Goal: Task Accomplishment & Management: Complete application form

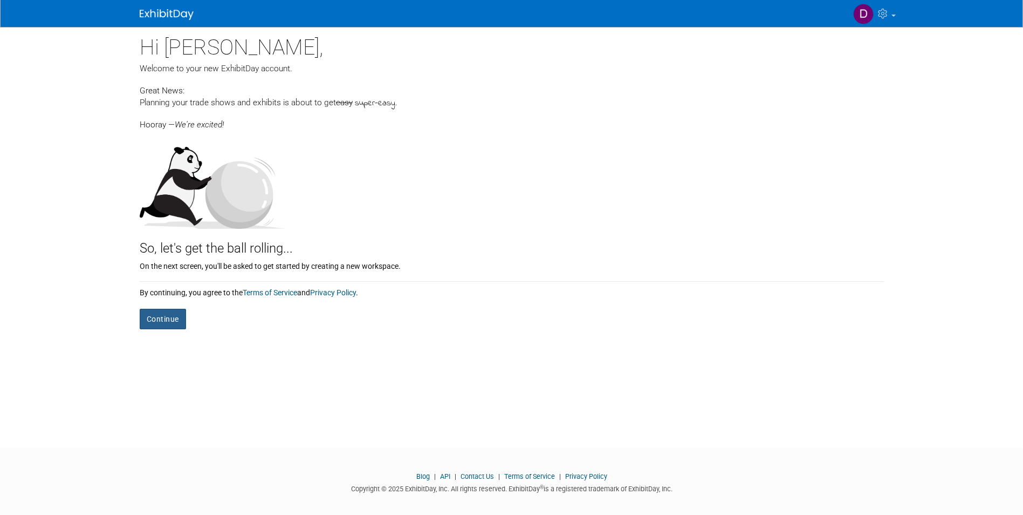
click at [156, 319] on button "Continue" at bounding box center [163, 319] width 46 height 20
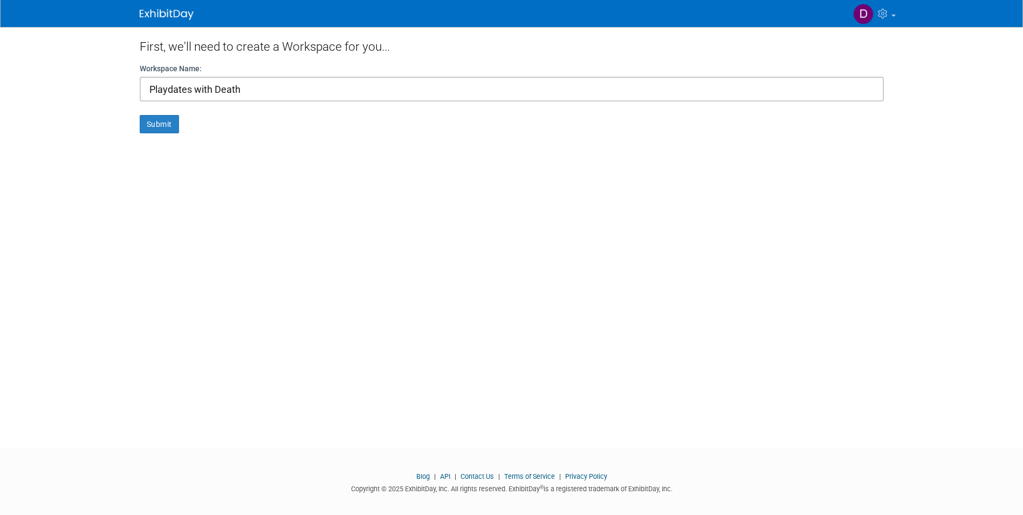
drag, startPoint x: 254, startPoint y: 91, endPoint x: 25, endPoint y: 69, distance: 230.3
click at [25, 69] on body "My Account My Profile & Preferences Contact us Sign out" at bounding box center [511, 257] width 1023 height 515
type input "L"
type input "Playdate for Lea"
click at [154, 131] on button "Submit" at bounding box center [159, 124] width 39 height 18
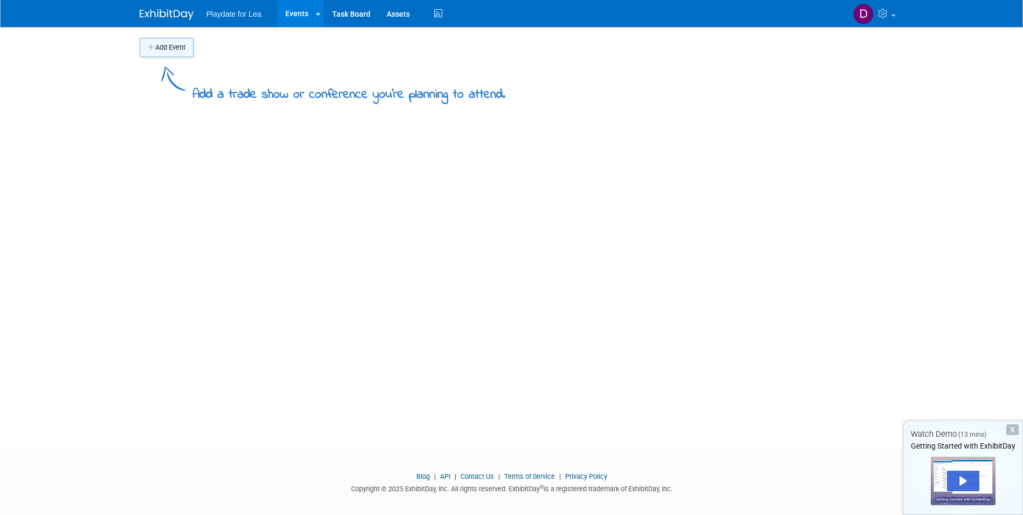
click at [173, 47] on button "Add Event" at bounding box center [167, 47] width 54 height 19
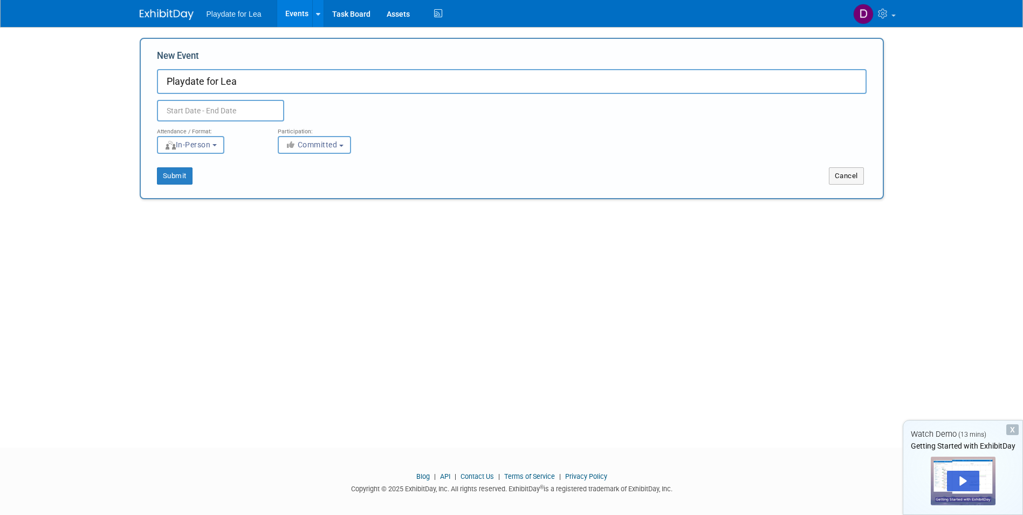
type input "Playdate for Lea"
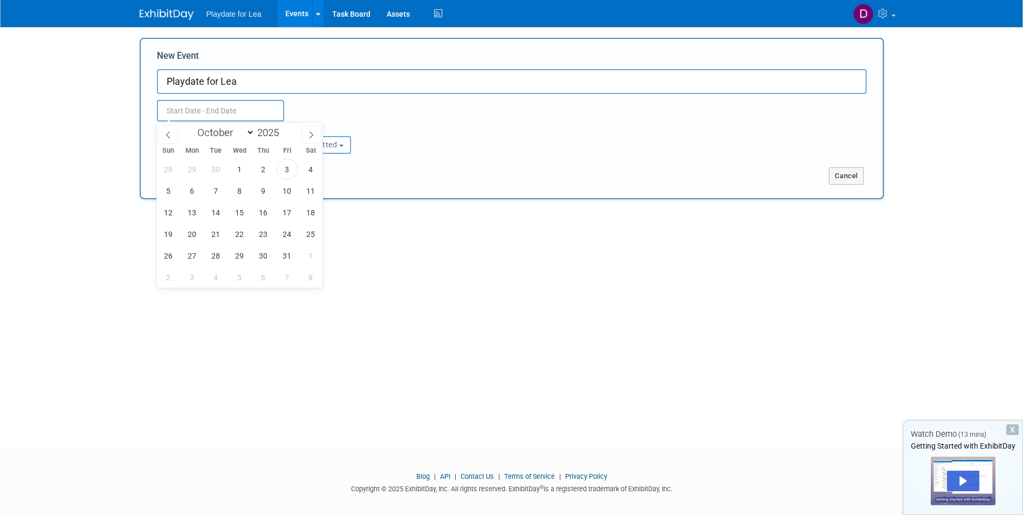
click at [175, 107] on input "text" at bounding box center [220, 111] width 127 height 22
click at [166, 230] on span "19" at bounding box center [168, 233] width 21 height 21
type input "[DATE] to [DATE]"
click at [67, 234] on body "Playdate for Lea Events Add Event Bulk Upload Events Shareable Event Boards Tas…" at bounding box center [511, 257] width 1023 height 515
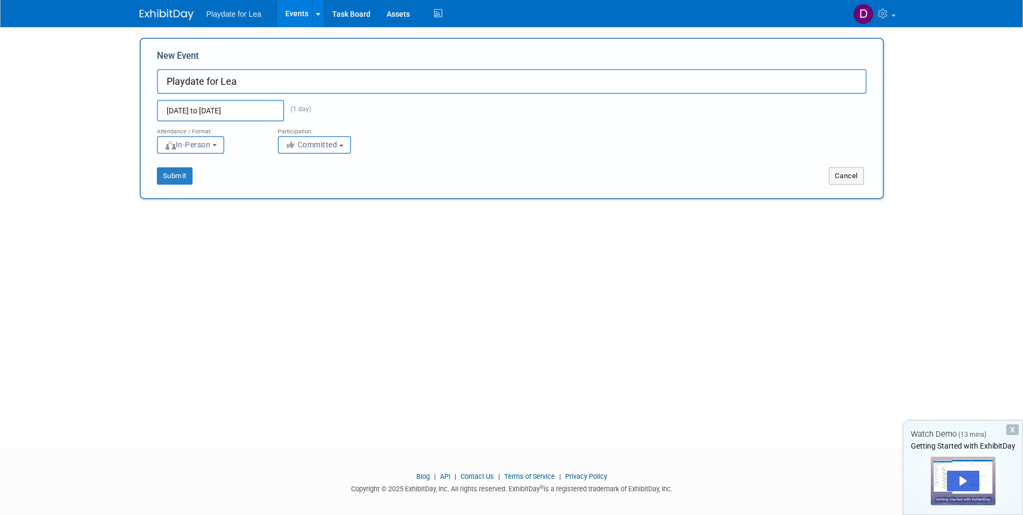
click at [345, 146] on button "Committed" at bounding box center [314, 145] width 73 height 18
click at [344, 146] on b "button" at bounding box center [341, 146] width 4 height 2
click at [178, 187] on div "New Event Playdate for Lea Oct 19, 2025 to Oct 19, 2025 (1 day) Duplicate Event…" at bounding box center [512, 118] width 744 height 161
click at [174, 178] on button "Submit" at bounding box center [175, 175] width 36 height 17
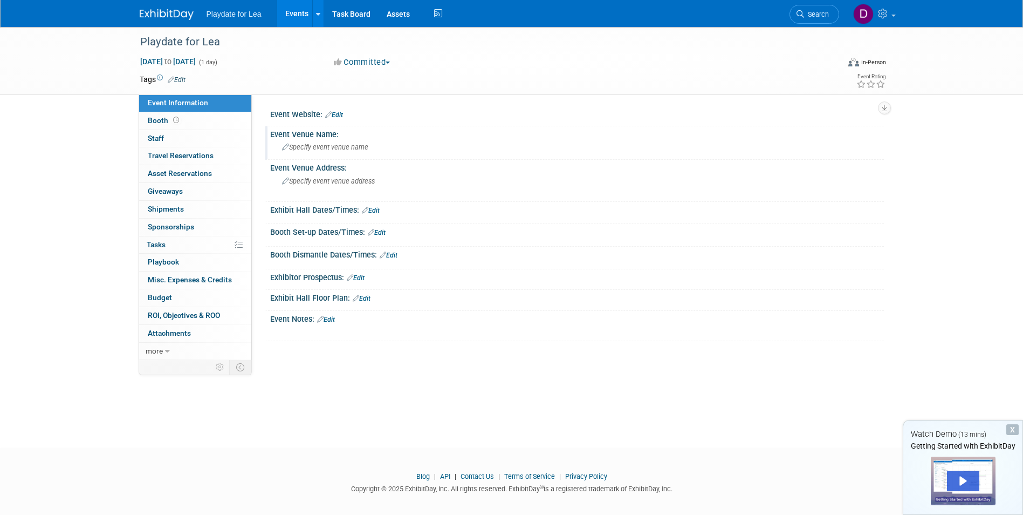
click at [328, 149] on span "Specify event venue name" at bounding box center [325, 147] width 86 height 8
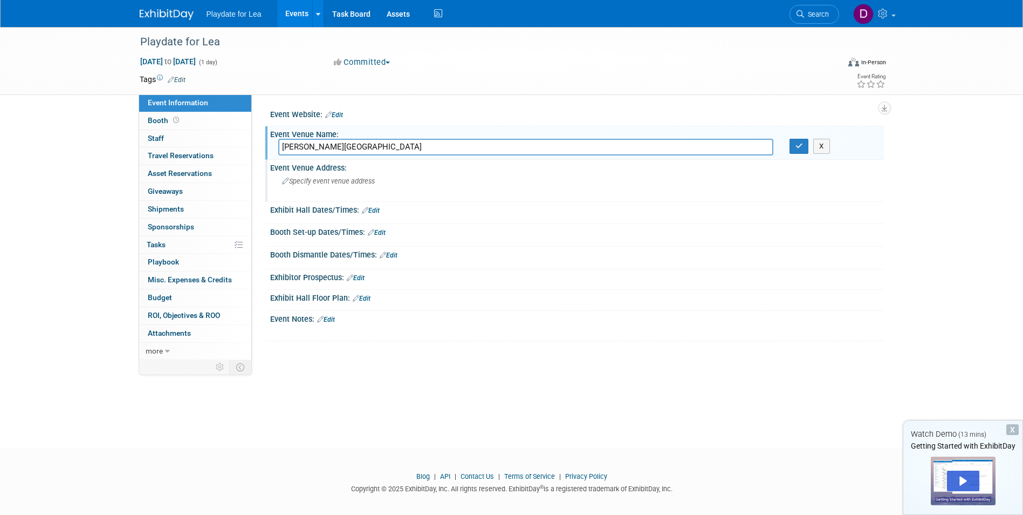
type input "[PERSON_NAME][GEOGRAPHIC_DATA]"
click at [345, 186] on div "Specify event venue address" at bounding box center [398, 185] width 240 height 25
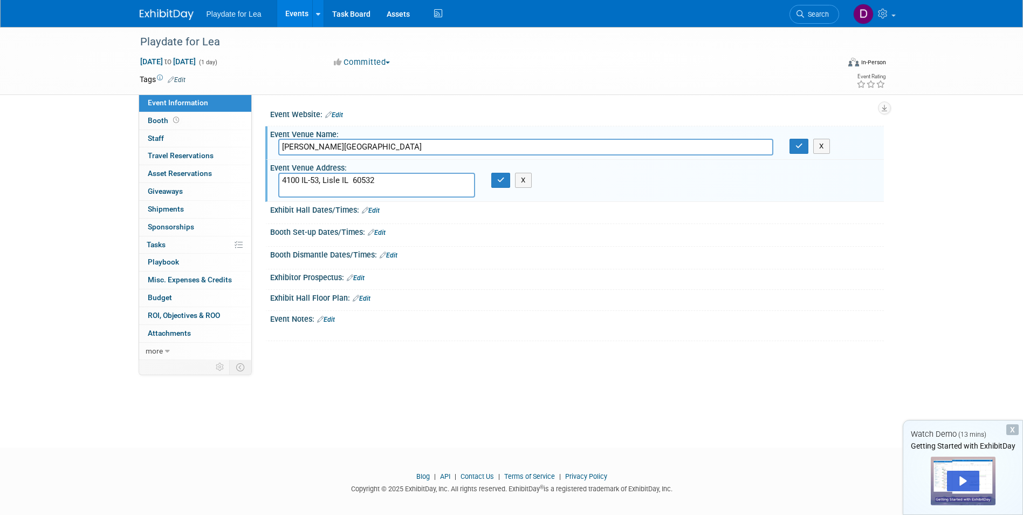
type textarea "4100 IL-53, Lisle IL 60532"
click at [371, 209] on link "Edit" at bounding box center [371, 211] width 18 height 8
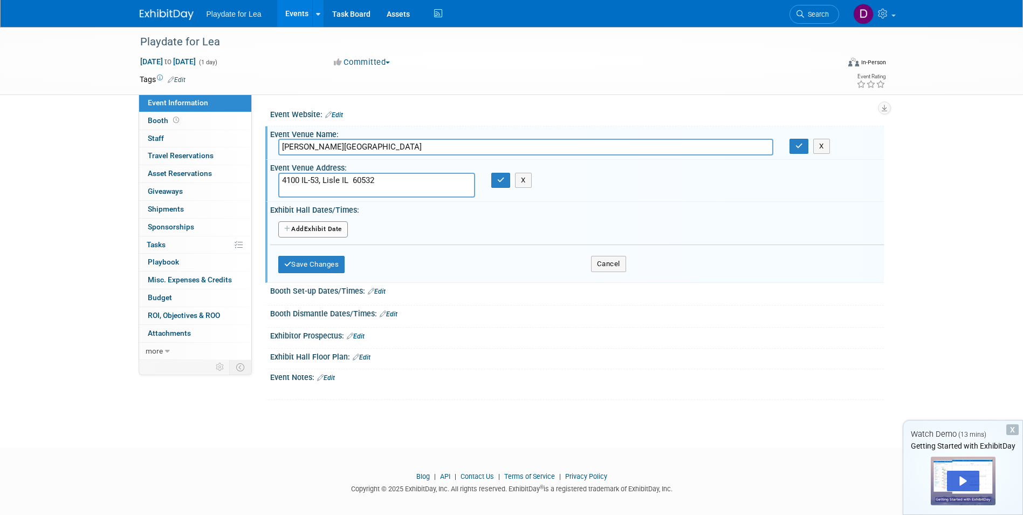
click at [333, 228] on button "Add Another Exhibit Date" at bounding box center [313, 229] width 70 height 16
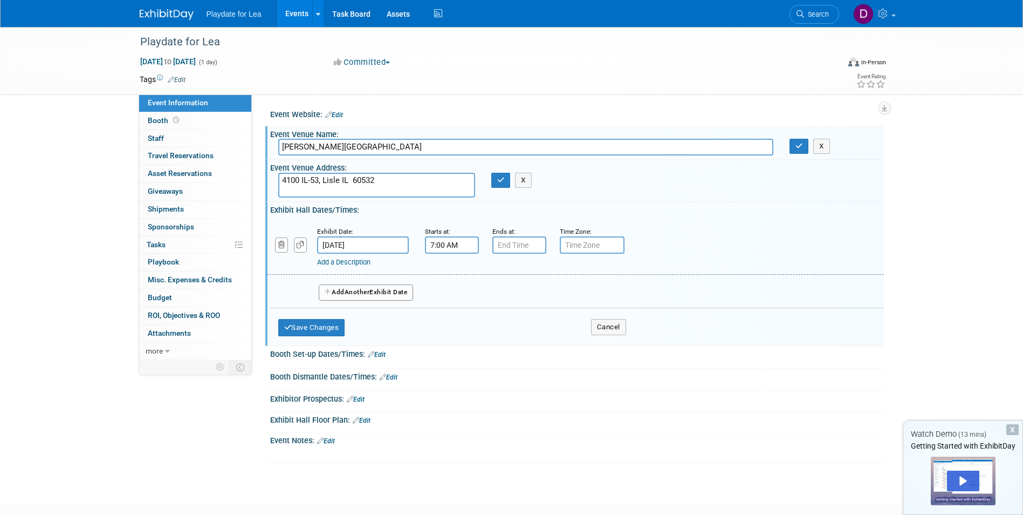
click at [444, 244] on input "7:00 AM" at bounding box center [452, 244] width 54 height 17
click at [452, 277] on span at bounding box center [450, 271] width 19 height 19
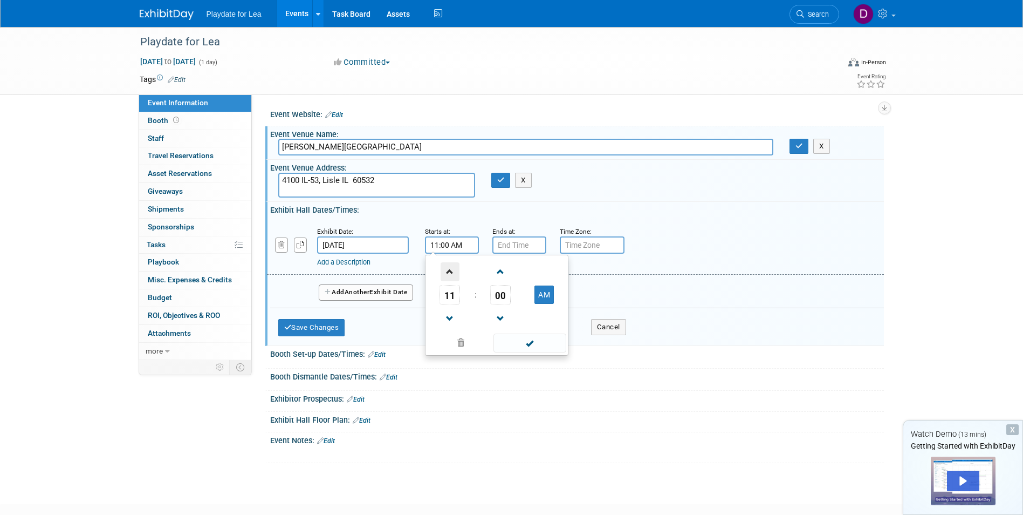
click at [452, 277] on span at bounding box center [450, 271] width 19 height 19
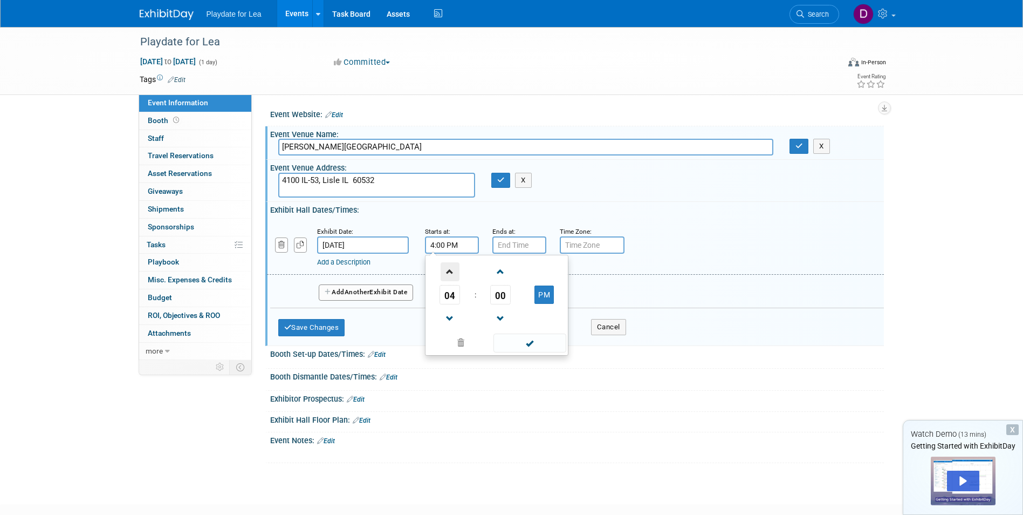
click at [452, 277] on span at bounding box center [450, 271] width 19 height 19
click at [496, 278] on span at bounding box center [500, 271] width 19 height 19
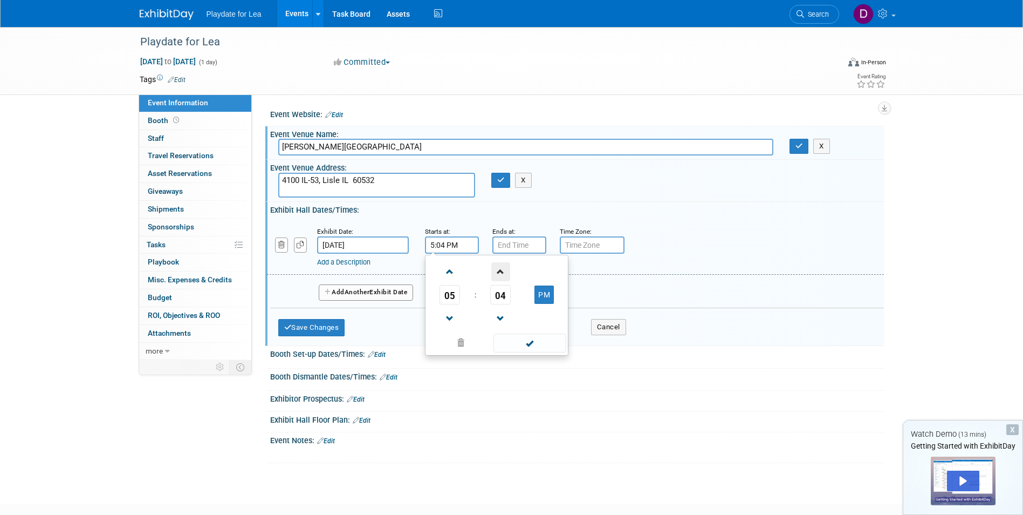
click at [496, 278] on span at bounding box center [500, 271] width 19 height 19
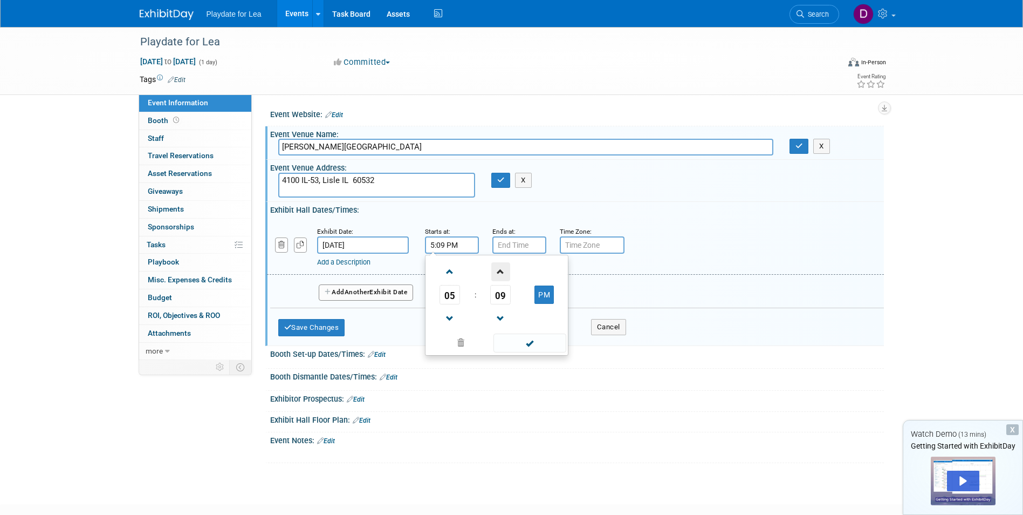
click at [496, 278] on span at bounding box center [500, 271] width 19 height 19
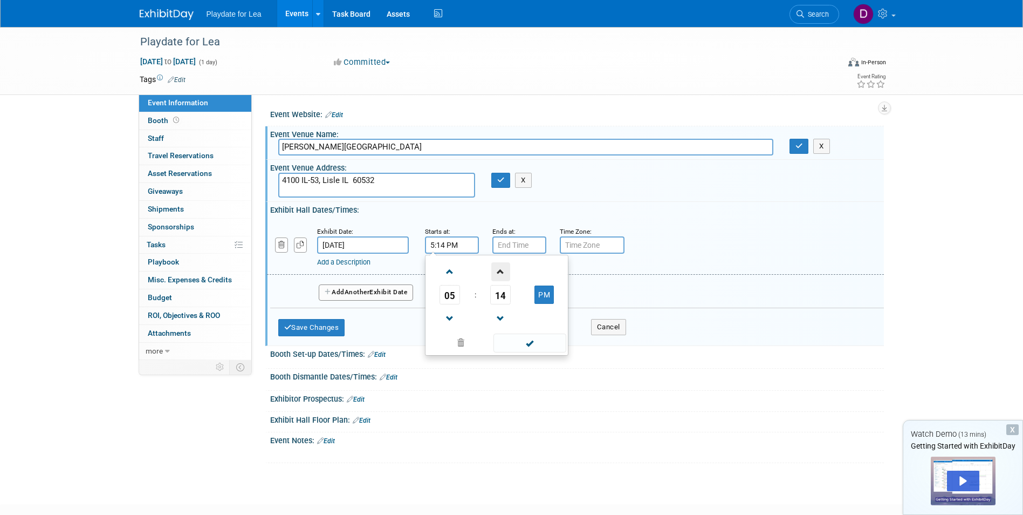
click at [496, 278] on span at bounding box center [500, 271] width 19 height 19
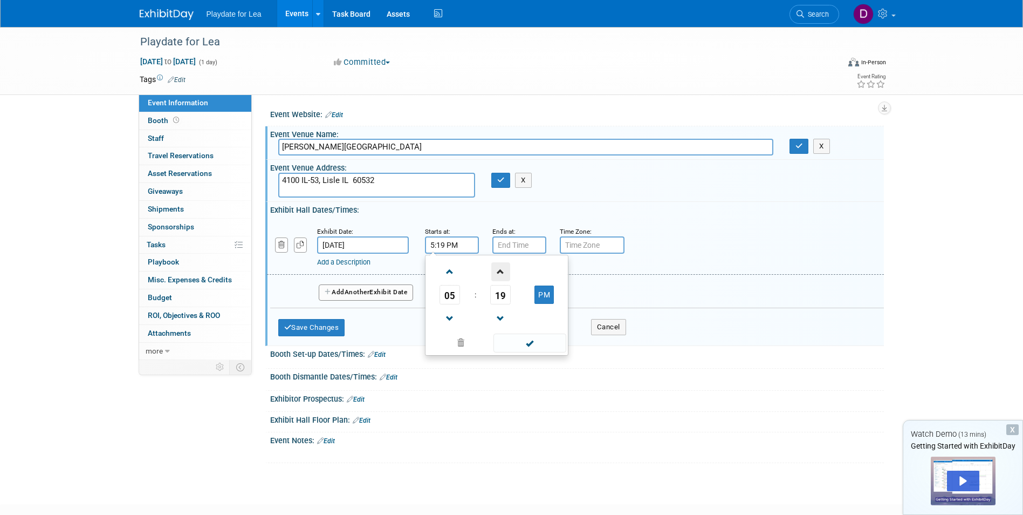
click at [496, 278] on span at bounding box center [500, 271] width 19 height 19
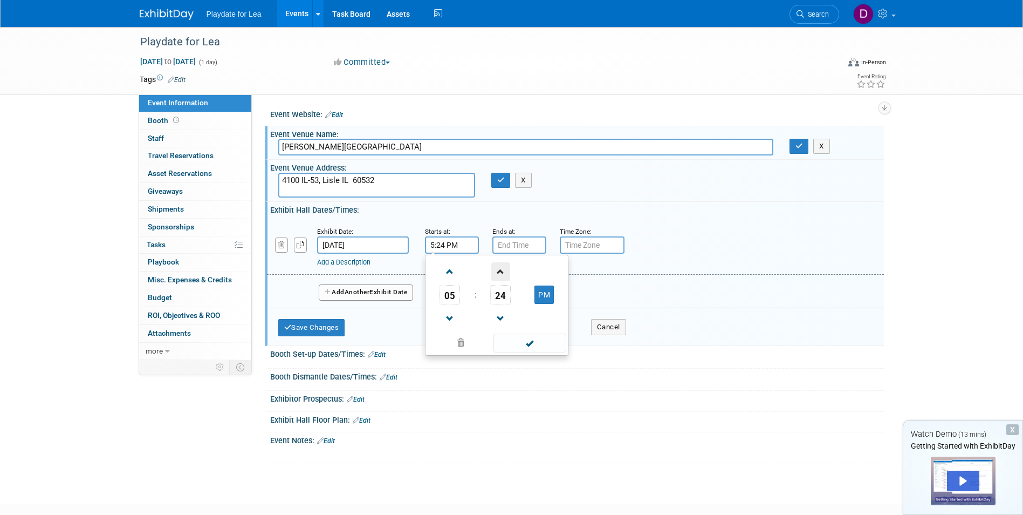
click at [496, 278] on span at bounding box center [500, 271] width 19 height 19
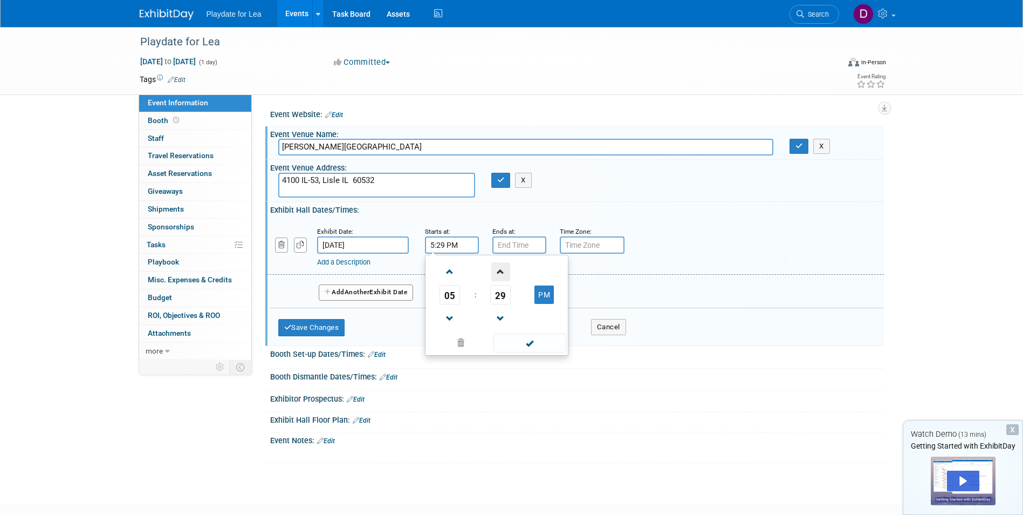
click at [496, 278] on span at bounding box center [500, 271] width 19 height 19
type input "5:30 PM"
click at [521, 341] on span at bounding box center [530, 342] width 73 height 19
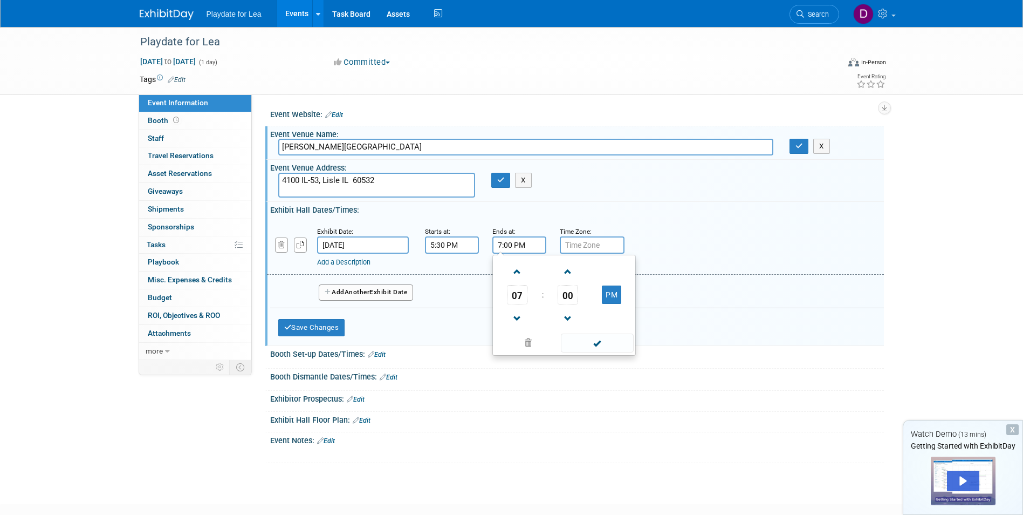
click at [520, 247] on input "7:00 PM" at bounding box center [519, 244] width 54 height 17
click at [516, 321] on span at bounding box center [517, 318] width 19 height 19
click at [571, 302] on span "00" at bounding box center [568, 294] width 20 height 19
click at [574, 300] on td "30" at bounding box center [581, 300] width 35 height 29
click at [524, 319] on span at bounding box center [517, 318] width 19 height 19
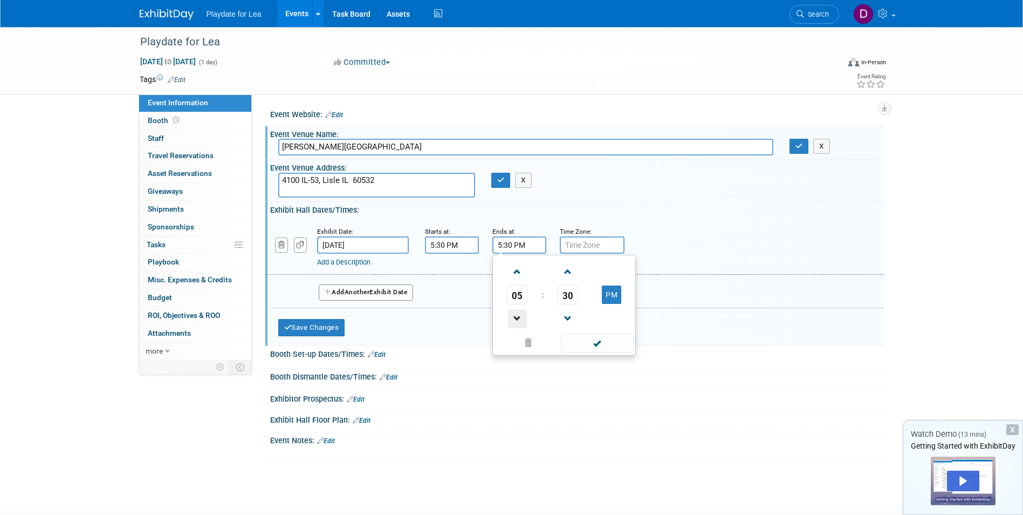
click at [517, 318] on span at bounding box center [517, 318] width 19 height 19
click at [514, 275] on span at bounding box center [517, 271] width 19 height 19
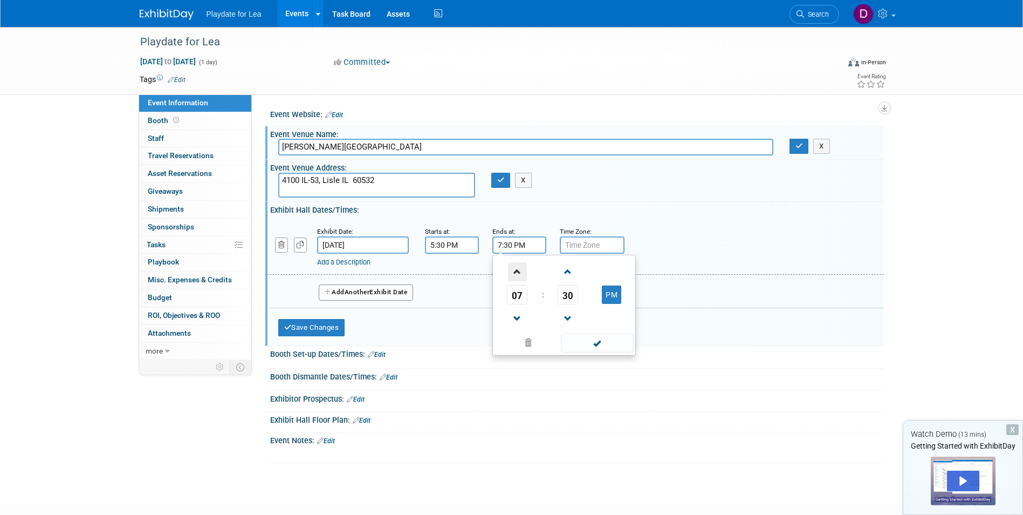
type input "8:30 PM"
click at [570, 245] on input "text" at bounding box center [592, 244] width 65 height 17
click at [588, 245] on input "text" at bounding box center [592, 244] width 65 height 17
type input "c"
type input "Central"
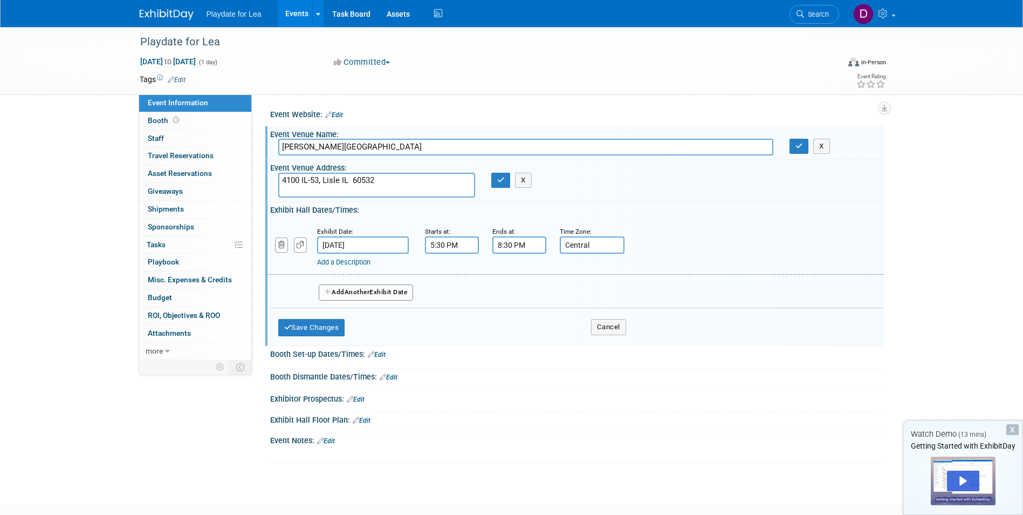
click at [681, 254] on div "Add a Description Description:" at bounding box center [547, 260] width 461 height 13
click at [326, 333] on button "Save Changes" at bounding box center [311, 327] width 67 height 17
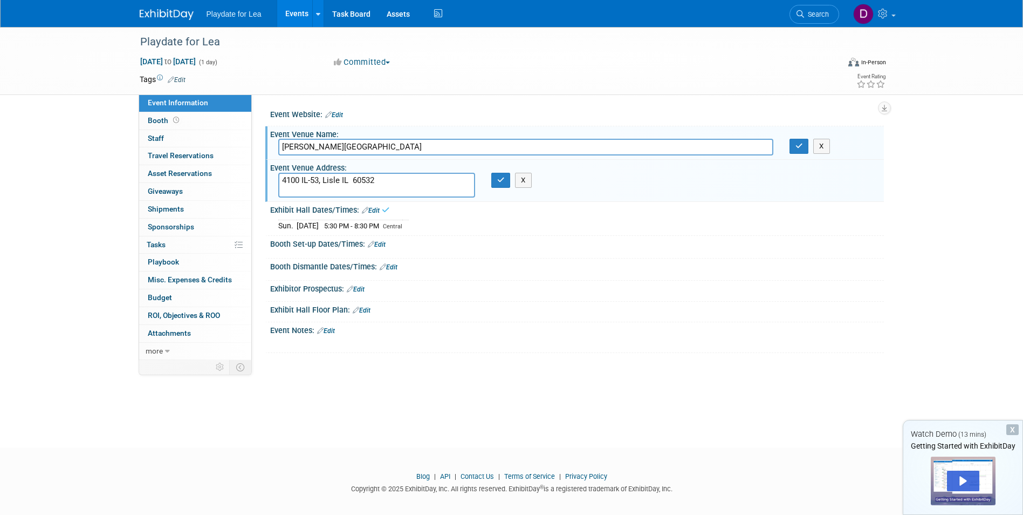
click at [380, 243] on link "Edit" at bounding box center [377, 245] width 18 height 8
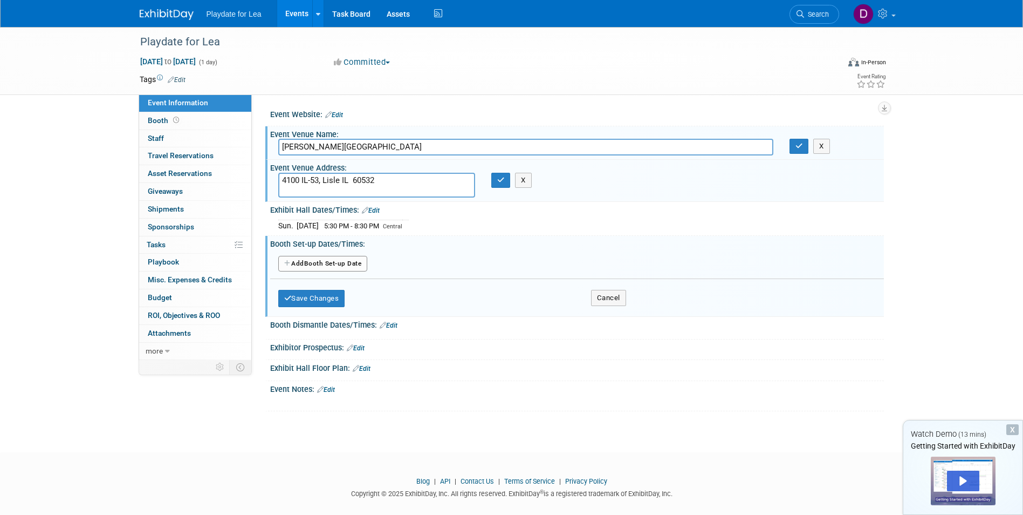
click at [319, 263] on button "Add Another Booth Set-up Date" at bounding box center [323, 264] width 90 height 16
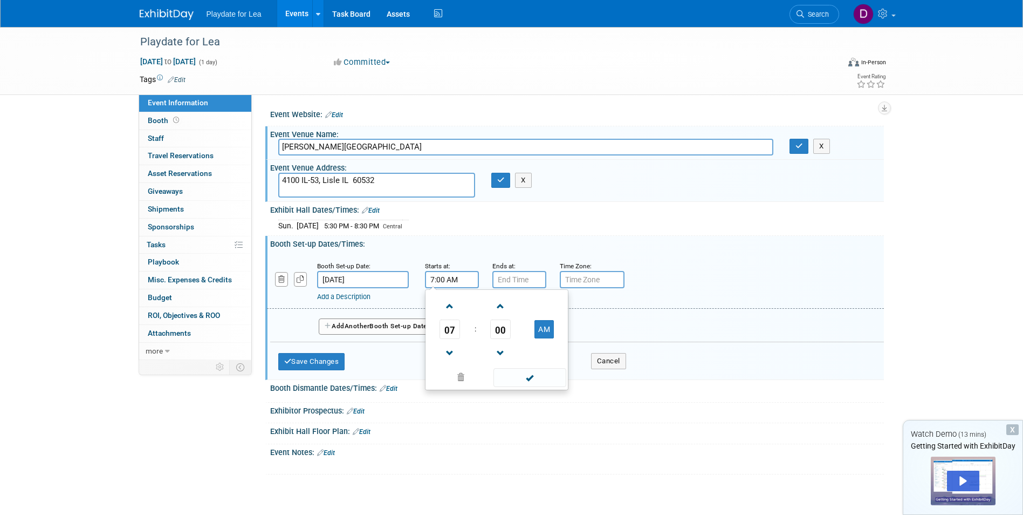
click at [452, 279] on input "7:00 AM" at bounding box center [452, 279] width 54 height 17
click at [454, 325] on span "07" at bounding box center [450, 328] width 20 height 19
click at [533, 312] on td "03" at bounding box center [548, 306] width 35 height 29
click at [536, 328] on button "AM" at bounding box center [544, 329] width 19 height 18
type input "3:00 PM"
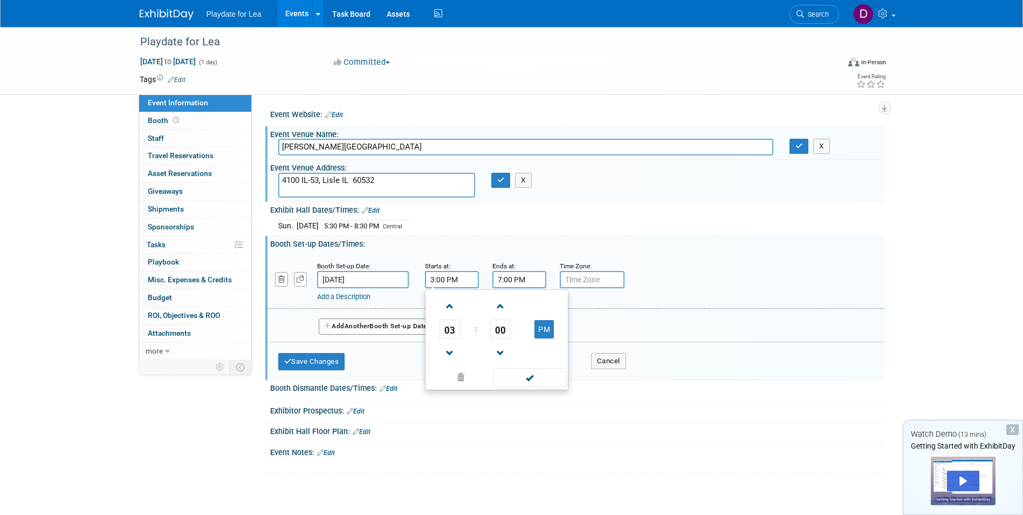
click at [528, 278] on input "7:00 PM" at bounding box center [519, 279] width 54 height 17
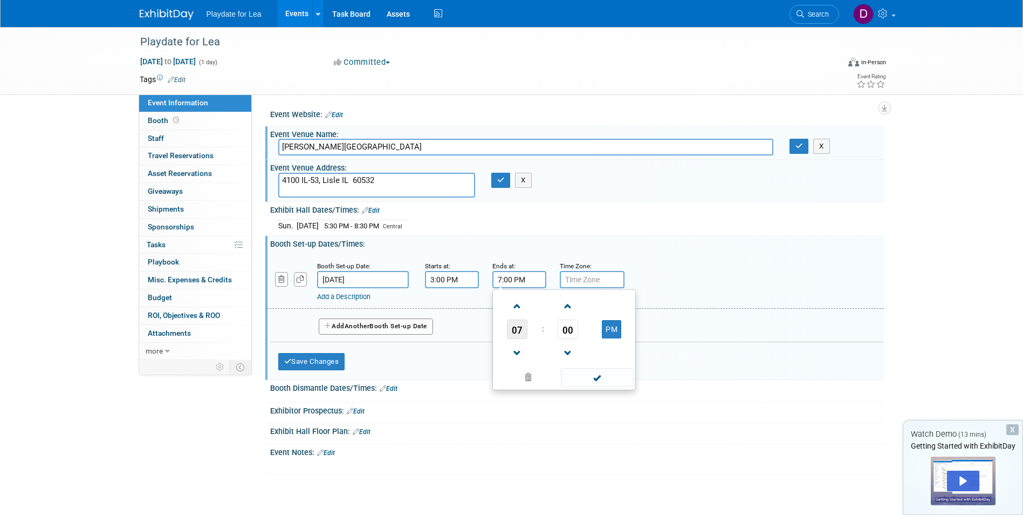
click at [526, 330] on span "07" at bounding box center [517, 328] width 20 height 19
click at [538, 332] on td "05" at bounding box center [547, 335] width 35 height 29
click at [570, 329] on span "00" at bounding box center [568, 328] width 20 height 19
click at [573, 336] on td "30" at bounding box center [581, 335] width 35 height 29
type input "5:30 PM"
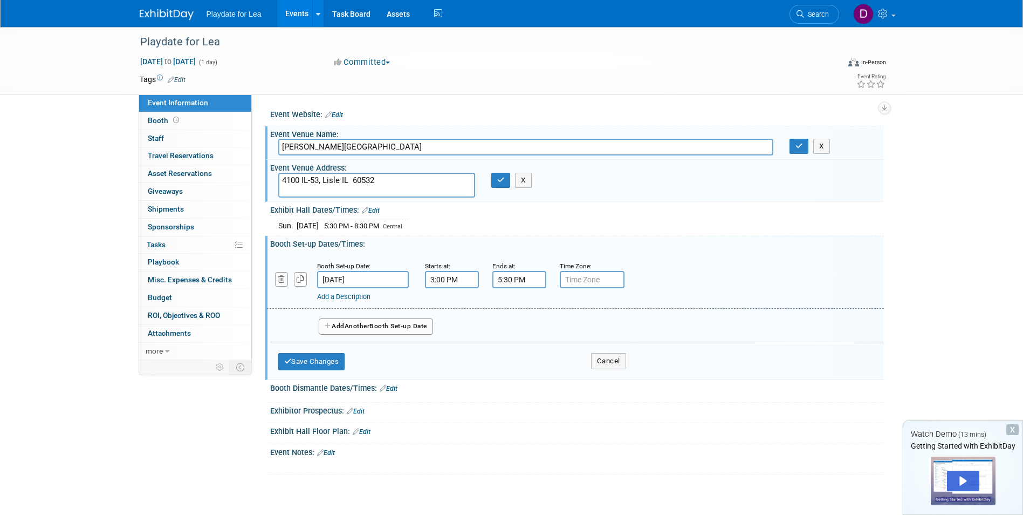
click at [588, 282] on input "text" at bounding box center [592, 279] width 65 height 17
type input "Central"
click at [680, 276] on div "Add a Description Description:" at bounding box center [575, 281] width 633 height 42
click at [326, 363] on button "Save Changes" at bounding box center [311, 361] width 67 height 17
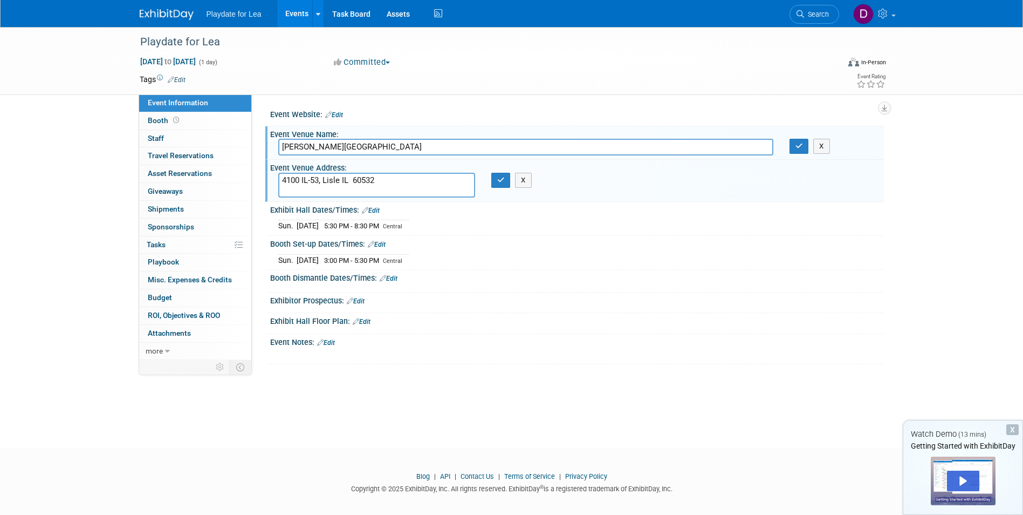
click at [368, 323] on link "Edit" at bounding box center [362, 322] width 18 height 8
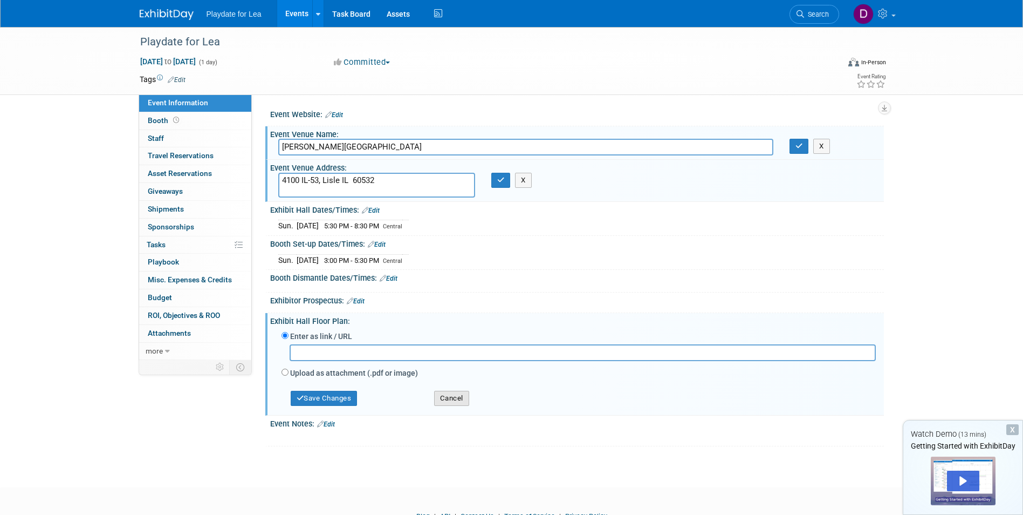
click at [443, 398] on button "Cancel" at bounding box center [451, 398] width 35 height 15
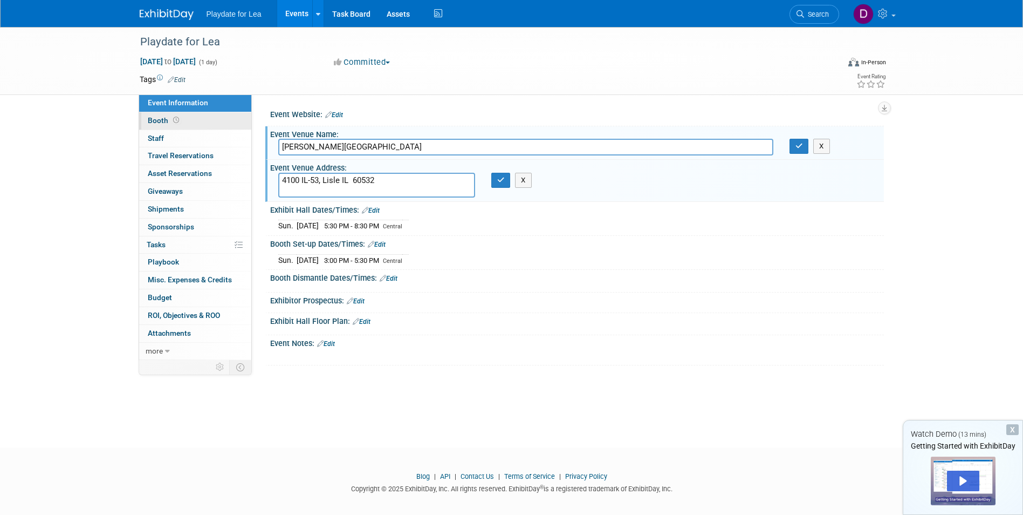
click at [160, 122] on span "Booth" at bounding box center [164, 120] width 33 height 9
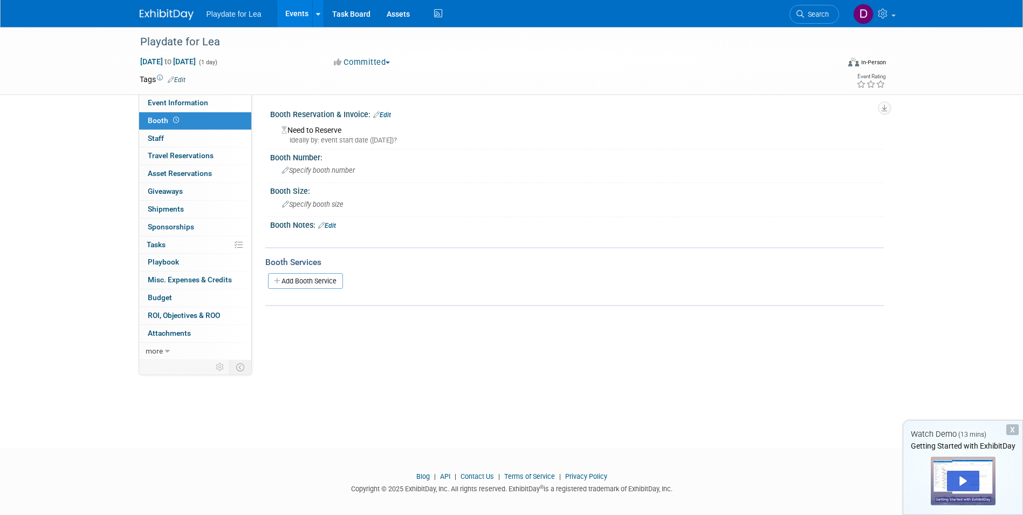
click at [160, 365] on td at bounding box center [175, 367] width 72 height 14
click at [169, 268] on link "0 Playbook 0" at bounding box center [195, 262] width 112 height 17
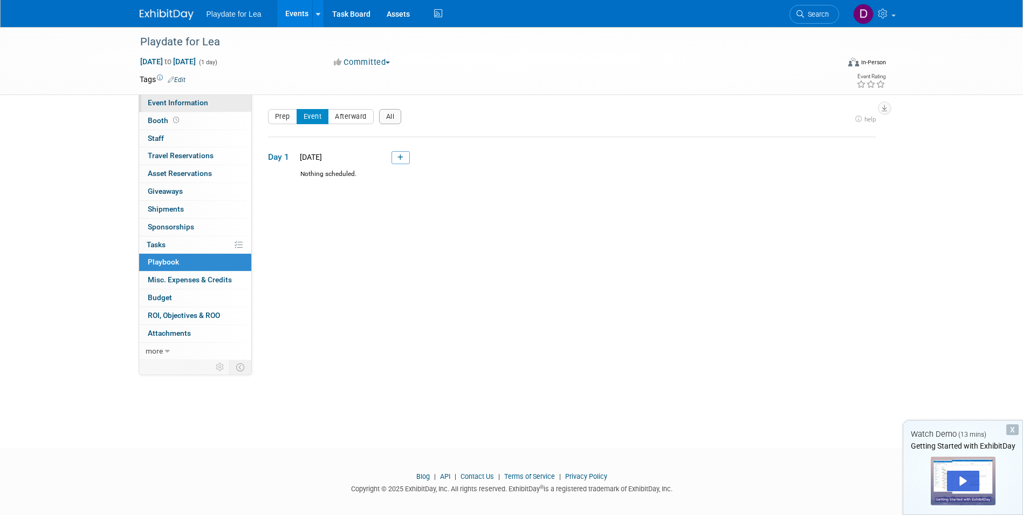
click at [169, 107] on link "Event Information" at bounding box center [195, 102] width 112 height 17
